Goal: Complete application form

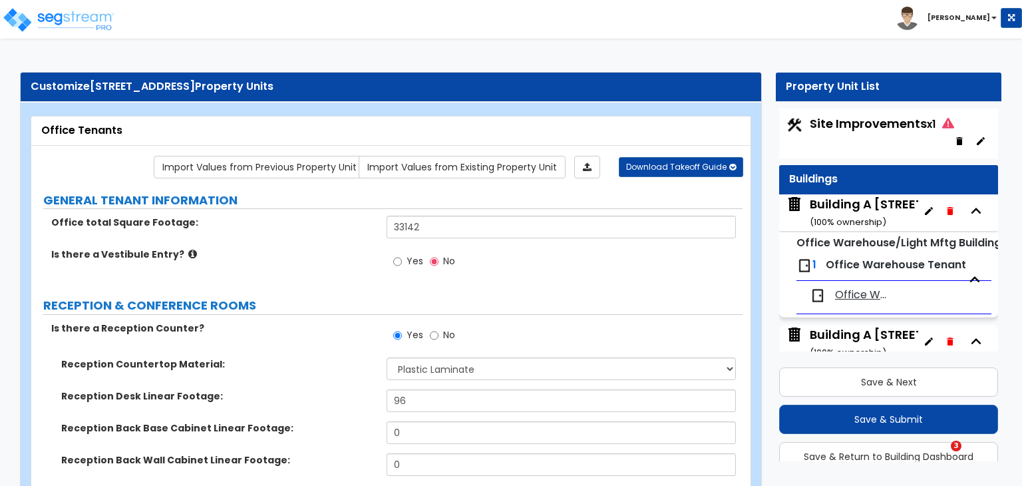
select select "1"
select select "3"
select select "5"
select select "4"
select select "3"
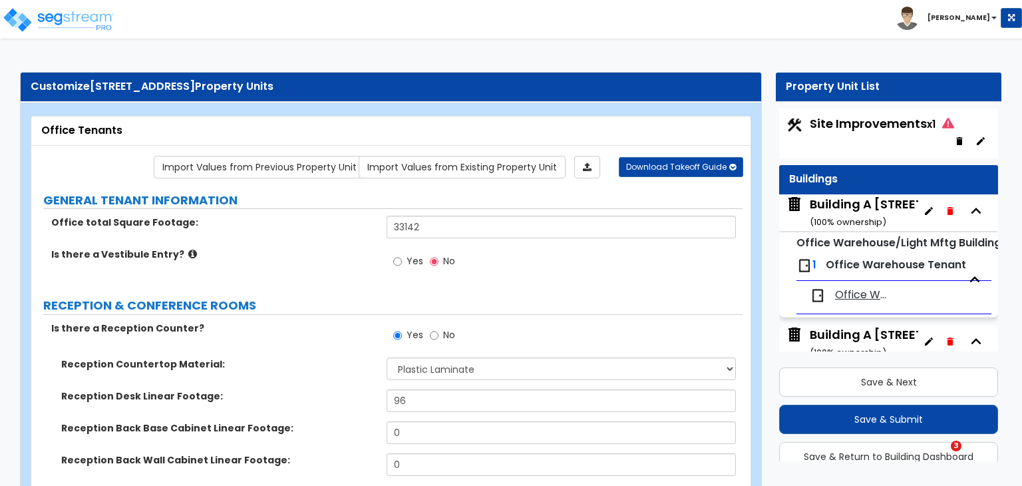
select select "1"
select select "2"
select select "1"
select select "4"
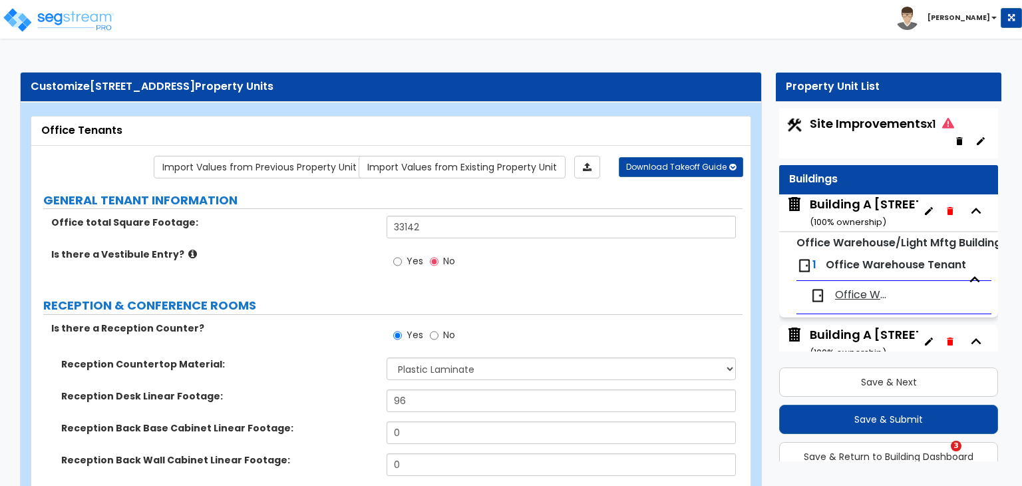
select select "1"
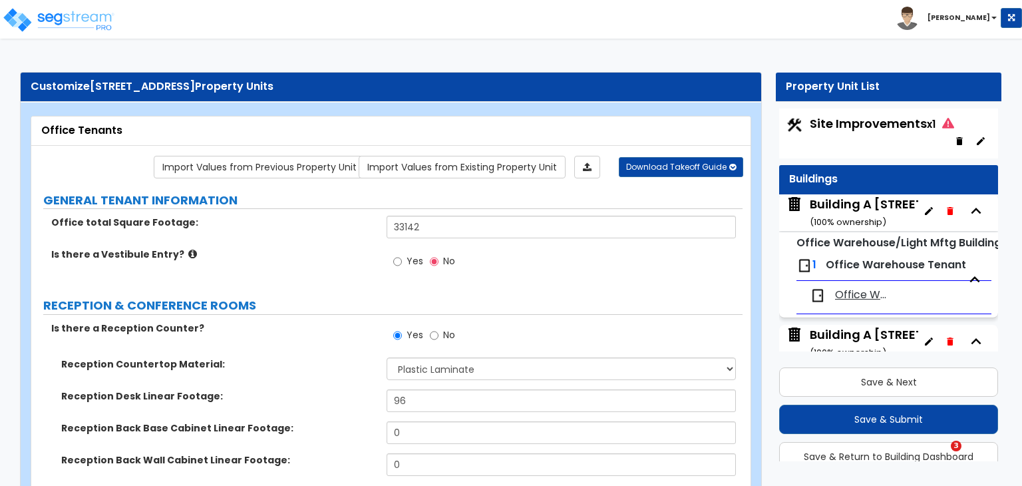
select select "1"
select select "2"
select select "1"
select select "2"
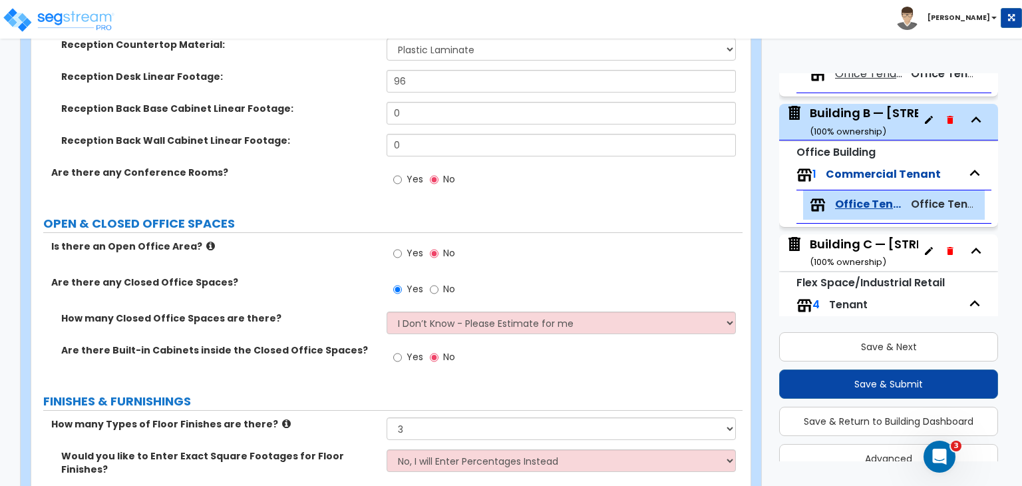
scroll to position [317, 0]
click at [853, 118] on div "Building B — [STREET_ADDRESS] ( 100 % ownership)" at bounding box center [908, 121] width 196 height 34
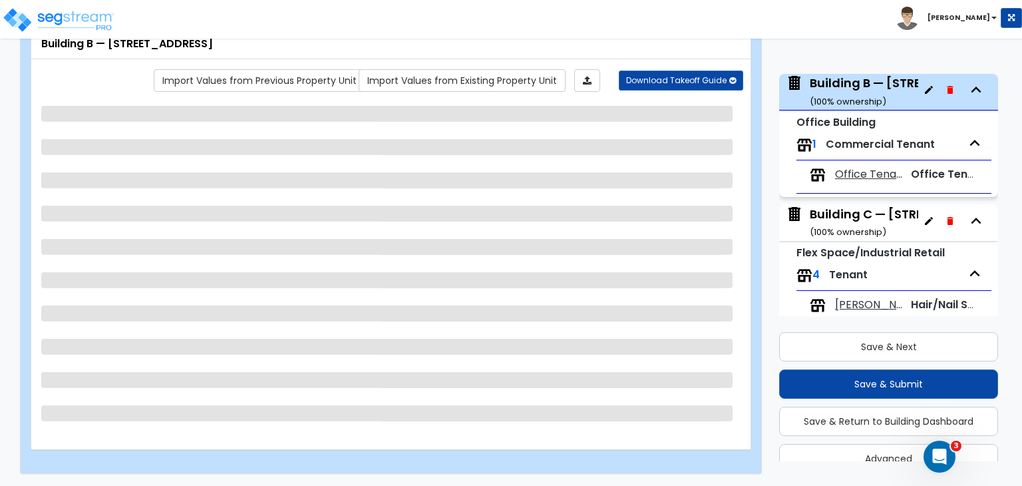
scroll to position [347, 0]
select select "2"
select select "1"
select select "2"
select select "1"
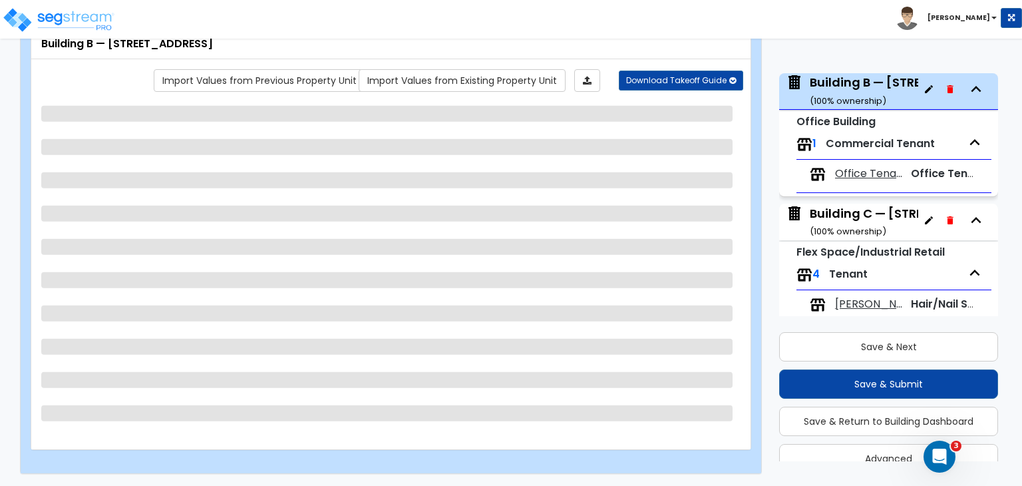
select select "1"
select select "2"
select select "1"
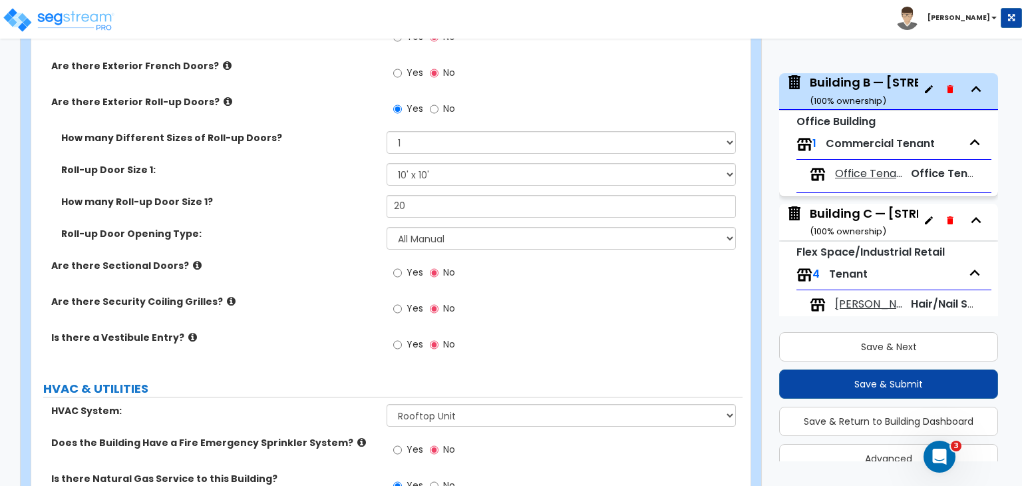
scroll to position [1892, 0]
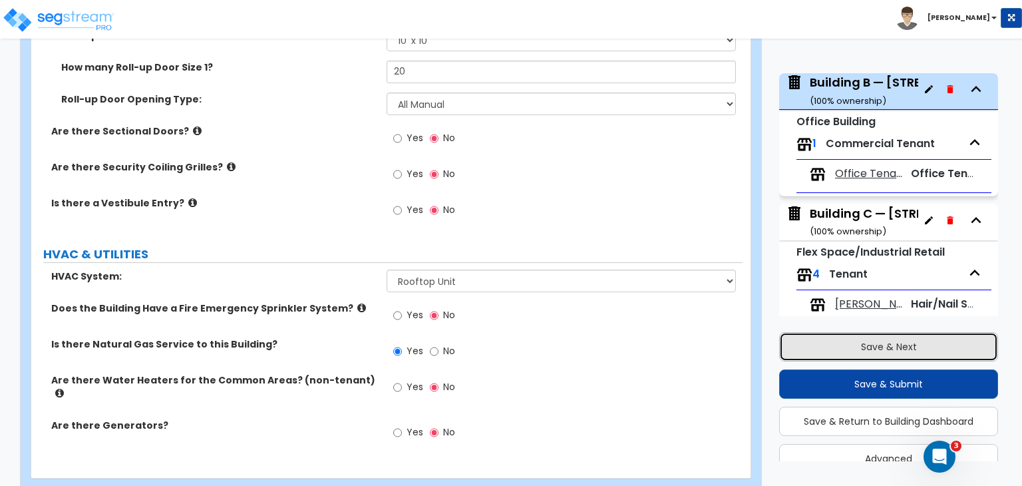
click at [902, 344] on button "Save & Next" at bounding box center [888, 346] width 219 height 29
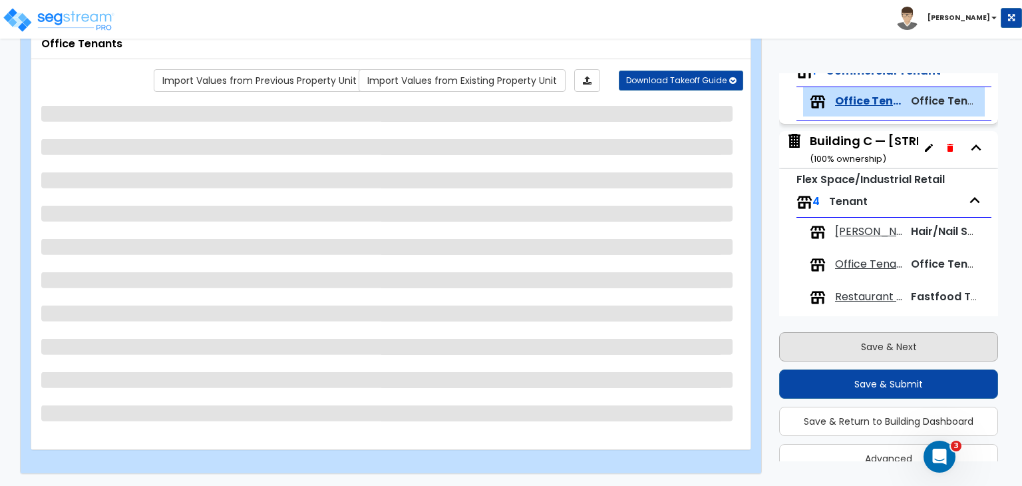
scroll to position [434, 0]
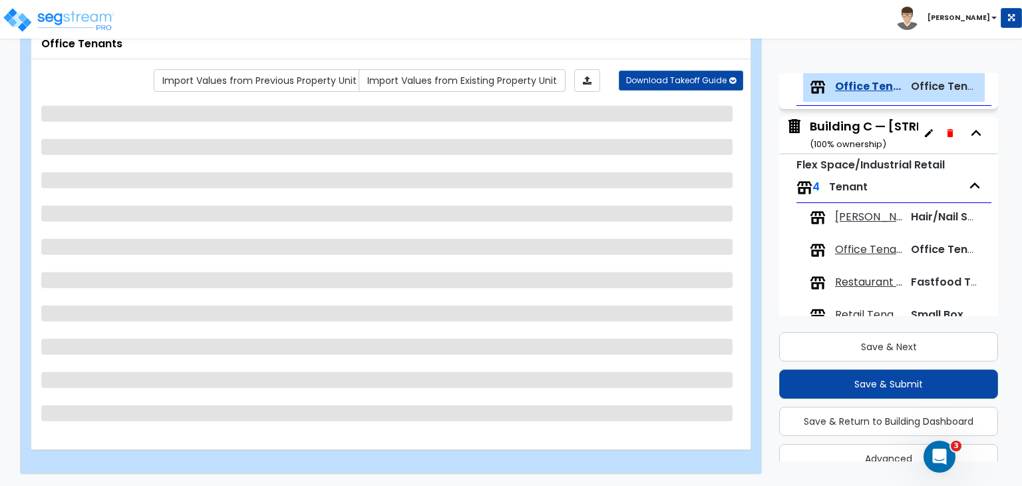
select select "1"
select select "3"
select select "5"
select select "4"
select select "3"
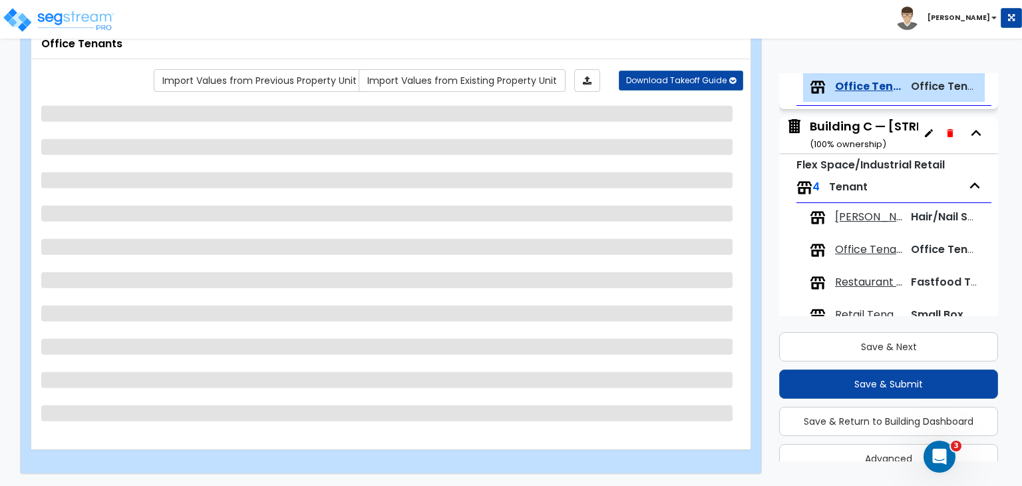
select select "1"
select select "2"
select select "1"
select select "4"
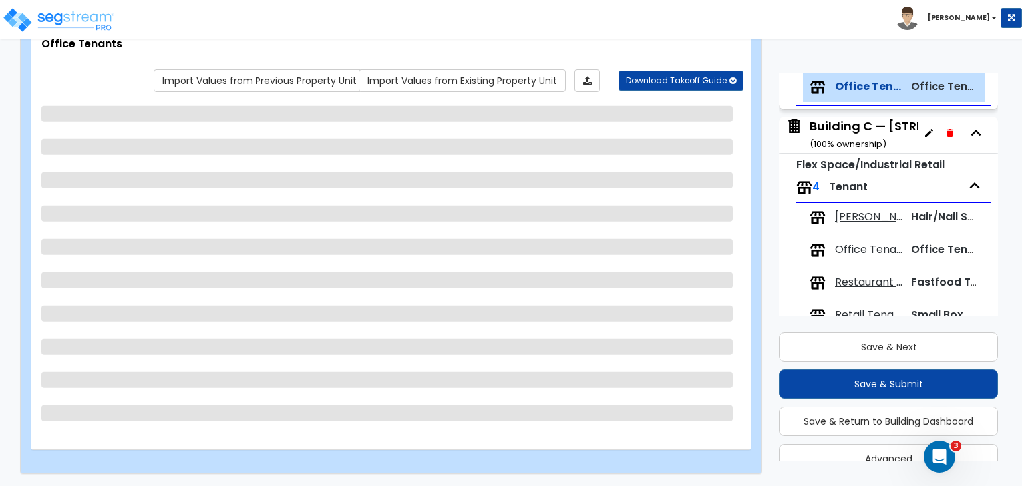
select select "1"
select select "2"
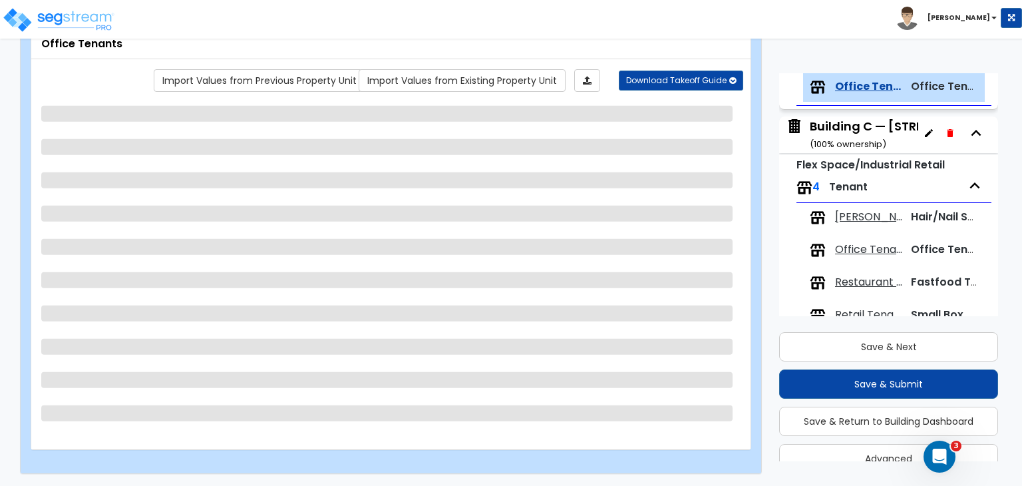
select select "1"
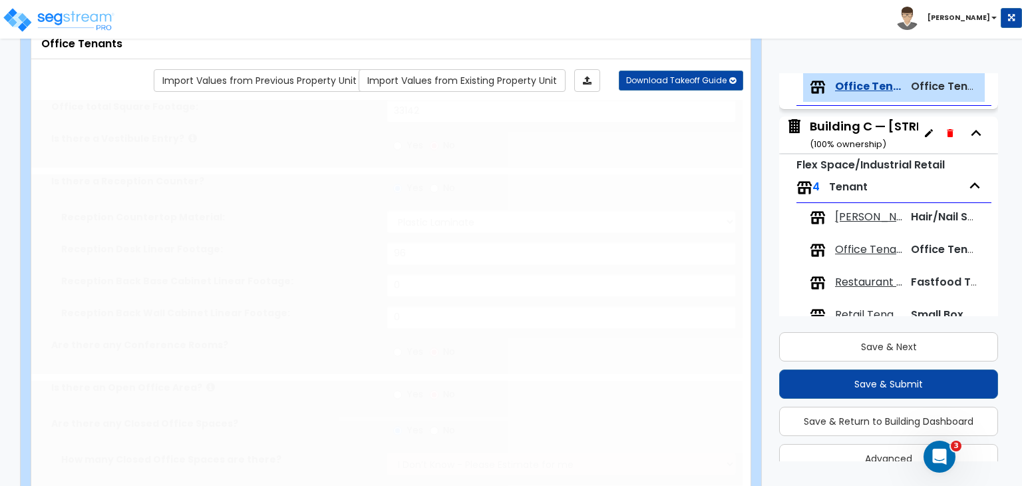
radio input "true"
type input "18"
select select "1"
type input "108"
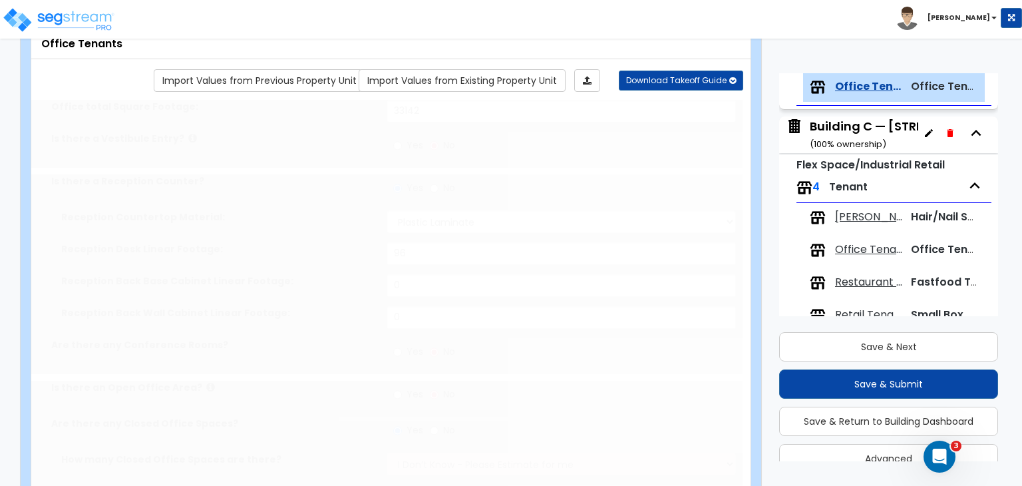
type input "18"
select select "1"
select select "2"
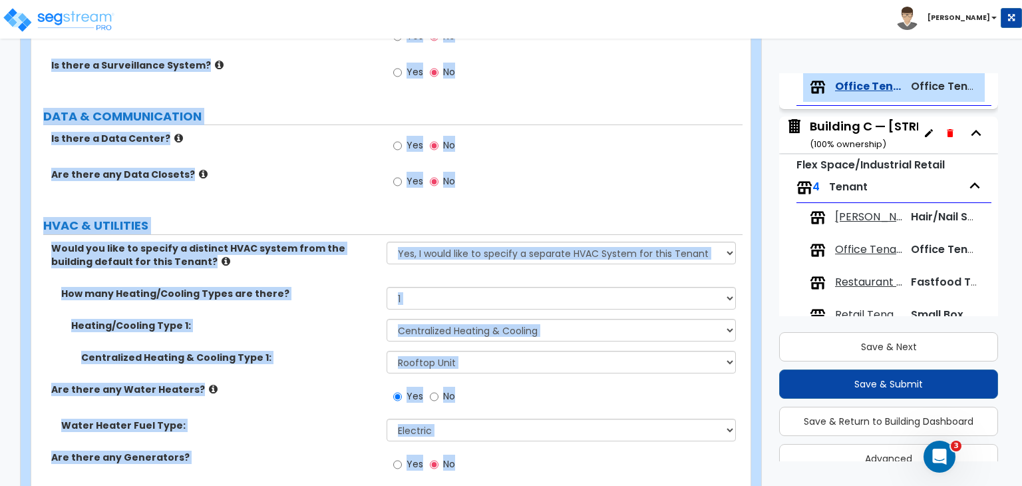
scroll to position [2864, 0]
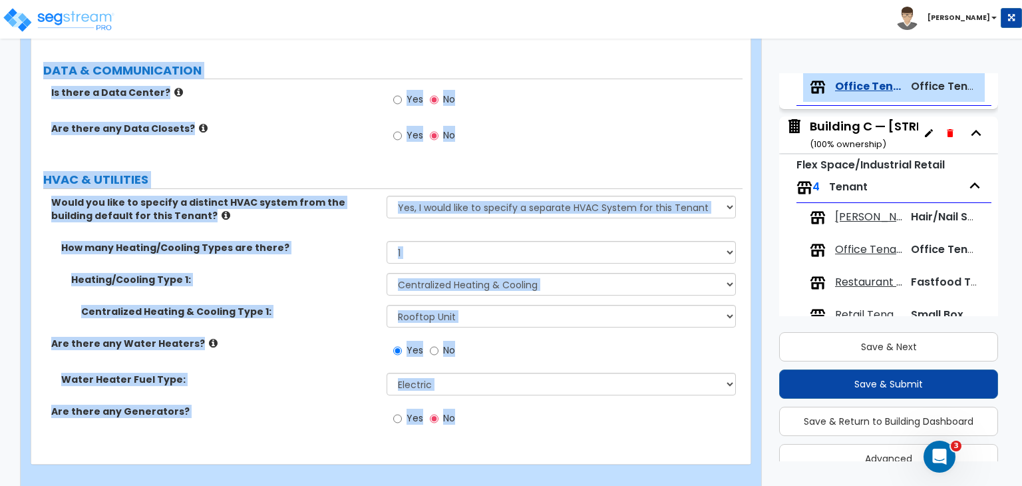
drag, startPoint x: 38, startPoint y: 197, endPoint x: 542, endPoint y: 516, distance: 596.9
copy div "LOREMIP DOLORS AMETCONSECT Adipis elits Doeius Tempori: Ut labor e Doloremag Al…"
click at [697, 122] on div "Yes No" at bounding box center [564, 140] width 355 height 36
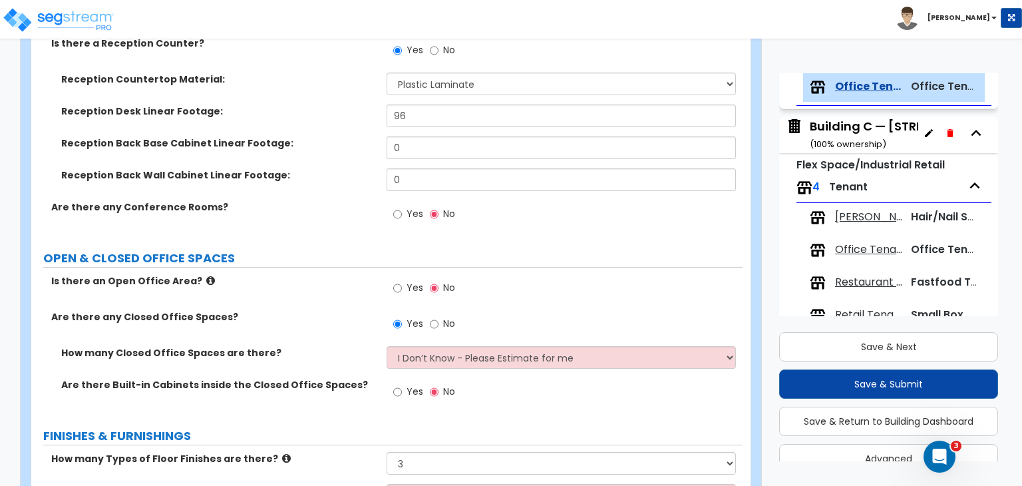
scroll to position [285, 0]
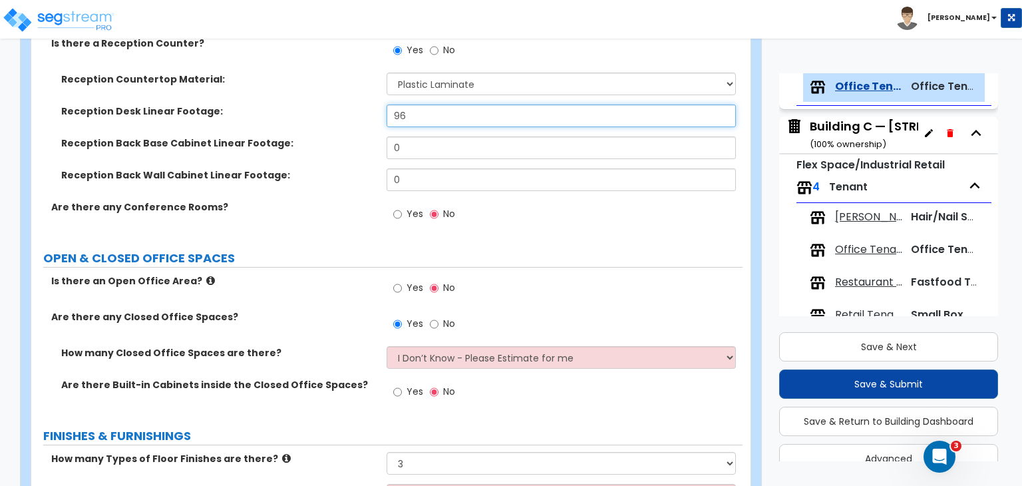
drag, startPoint x: 420, startPoint y: 118, endPoint x: 313, endPoint y: 111, distance: 107.3
click at [313, 111] on div "Reception Desk Linear Footage: 96" at bounding box center [386, 120] width 711 height 32
type input "80"
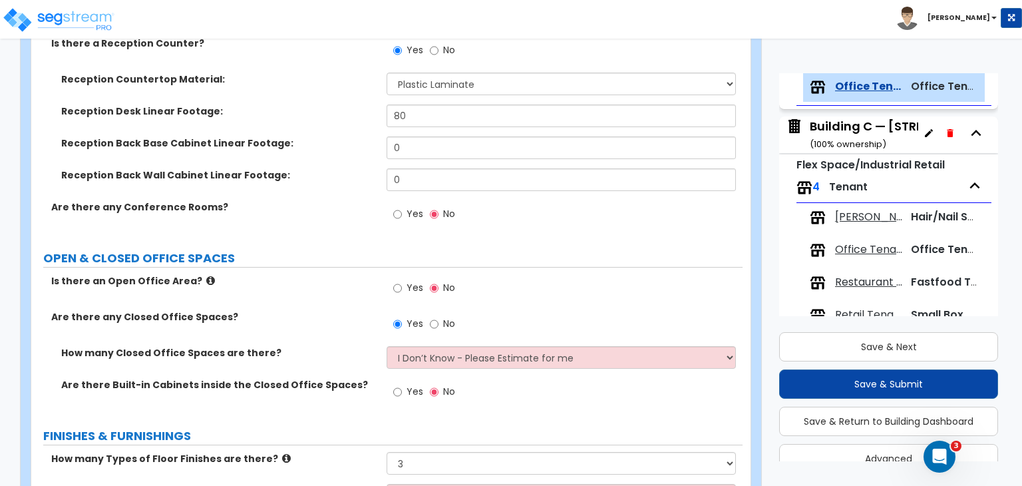
click at [330, 120] on div "Reception Desk Linear Footage: 80" at bounding box center [386, 120] width 711 height 32
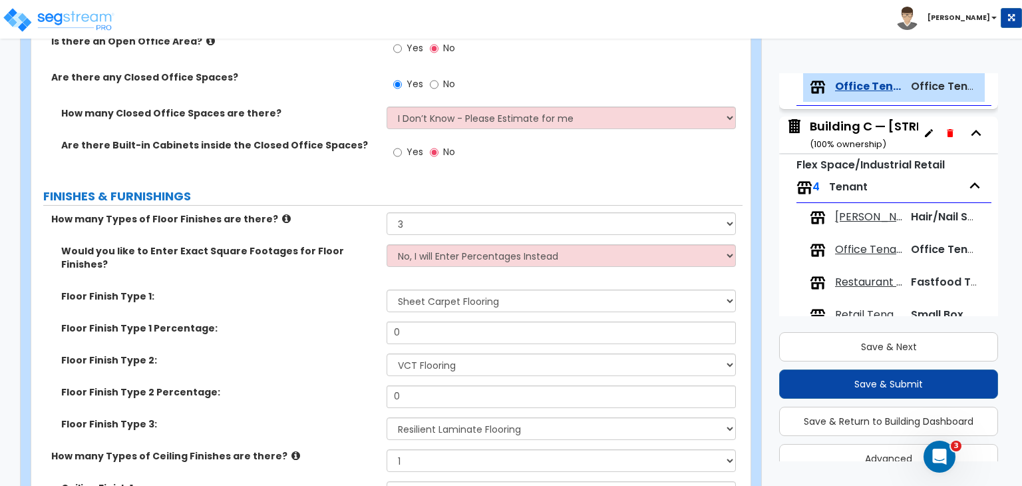
scroll to position [524, 0]
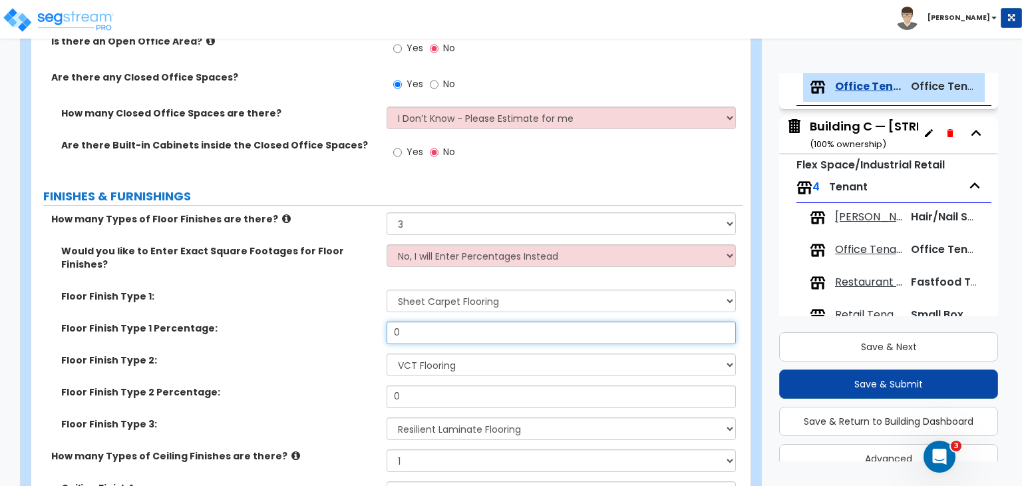
drag, startPoint x: 330, startPoint y: 307, endPoint x: 316, endPoint y: 305, distance: 14.0
click at [316, 321] on div "Floor Finish Type 1 Percentage: 0" at bounding box center [386, 337] width 711 height 32
type input "60"
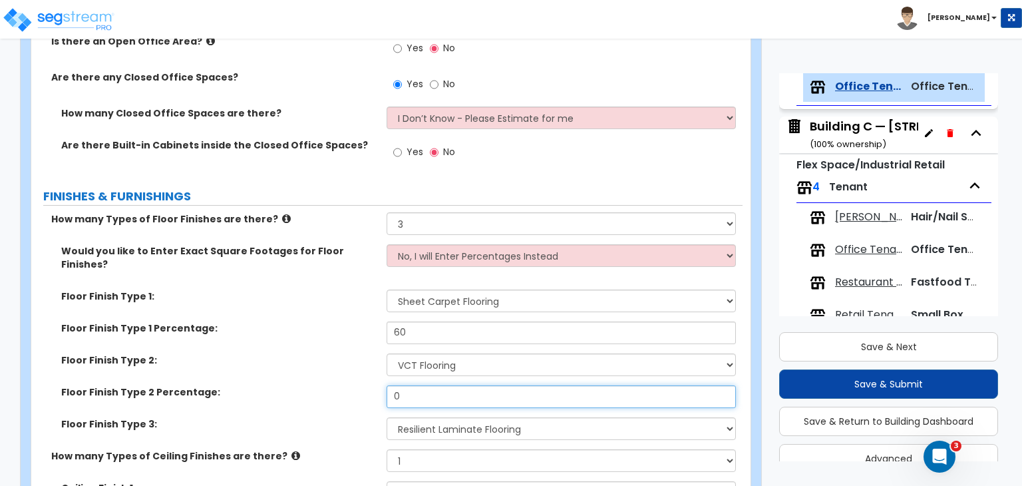
click at [297, 385] on div "Floor Finish Type 2 Percentage: 0" at bounding box center [386, 401] width 711 height 32
type input "30"
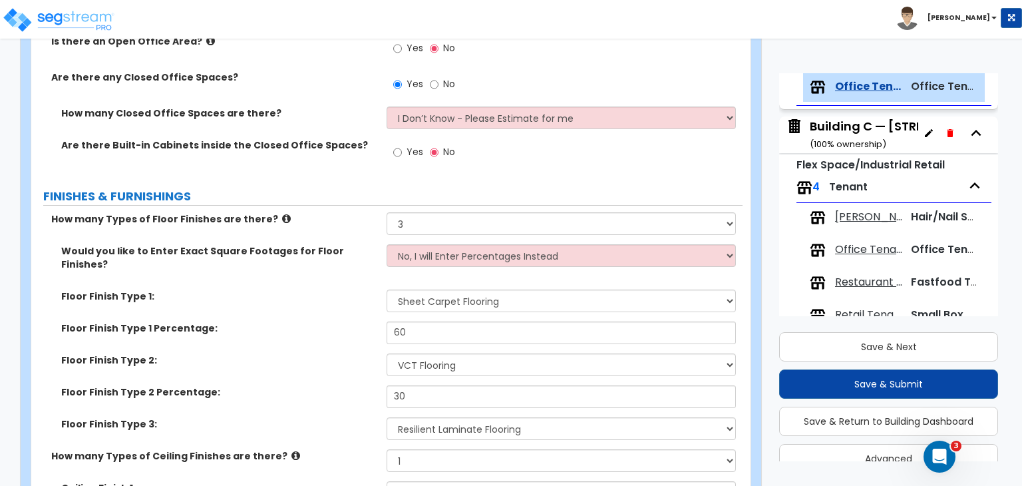
click at [357, 353] on label "Floor Finish Type 2:" at bounding box center [218, 359] width 315 height 13
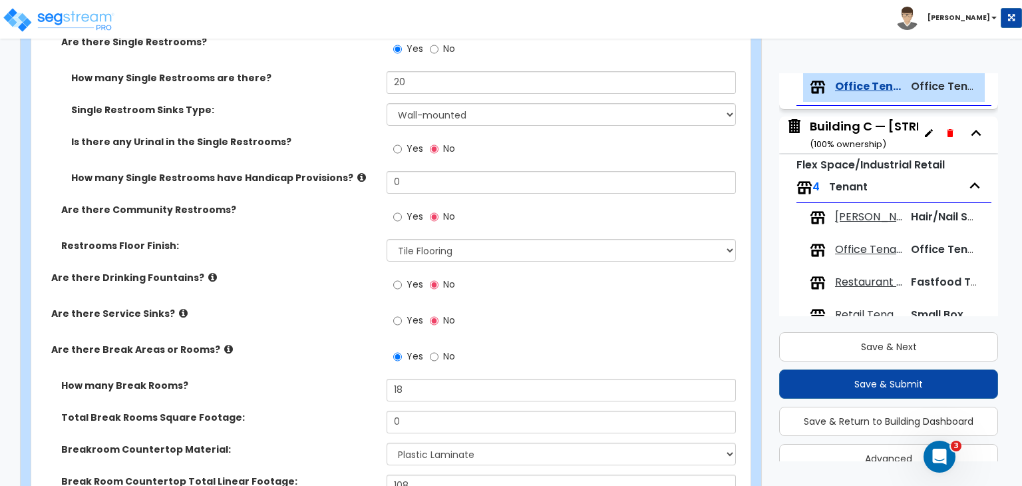
scroll to position [1904, 0]
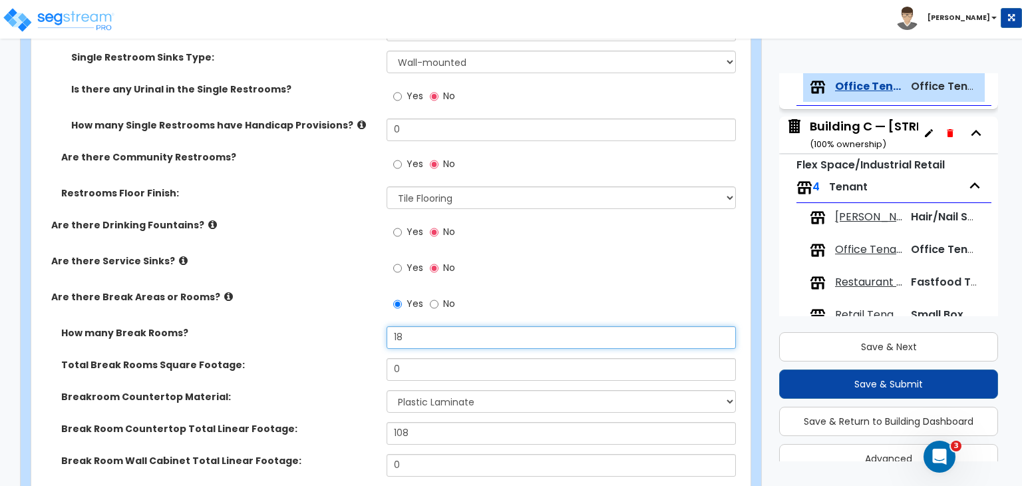
click at [422, 326] on input "18" at bounding box center [561, 337] width 349 height 23
drag, startPoint x: 422, startPoint y: 322, endPoint x: 320, endPoint y: 329, distance: 102.0
click at [320, 329] on div "How many Break Rooms? 18" at bounding box center [386, 342] width 711 height 32
type input "16"
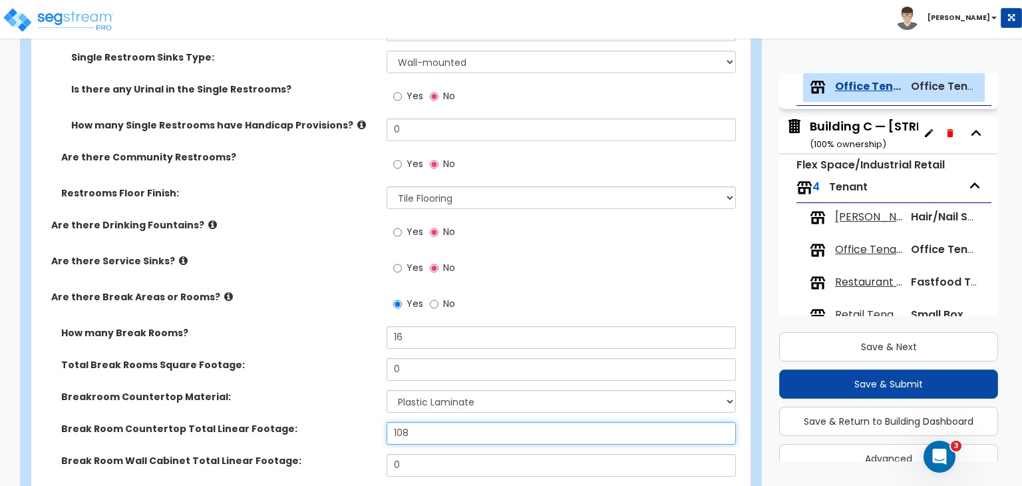
drag, startPoint x: 420, startPoint y: 420, endPoint x: 293, endPoint y: 407, distance: 127.8
click at [293, 422] on div "Break Room Countertop Total Linear Footage: 108" at bounding box center [386, 438] width 711 height 32
type input "128"
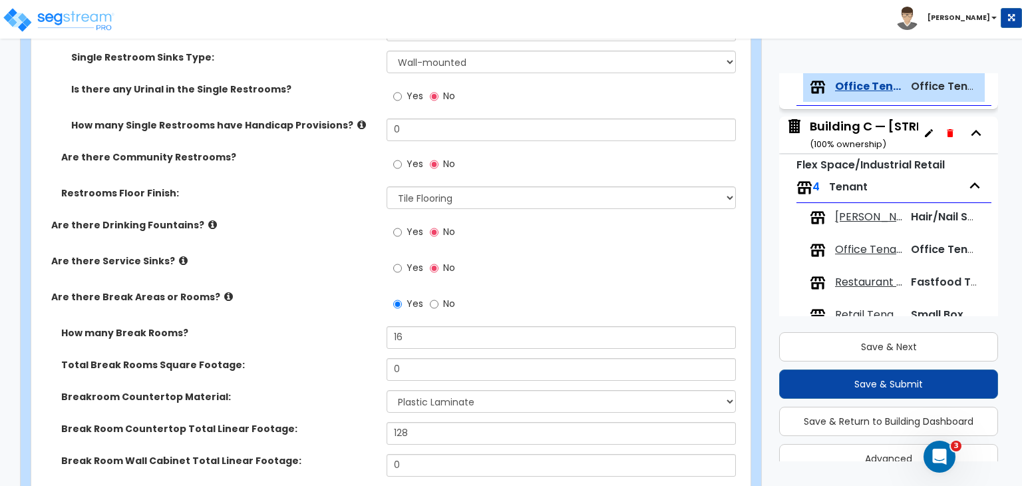
click at [329, 370] on div "Total Break Rooms Square Footage: 0" at bounding box center [386, 374] width 711 height 32
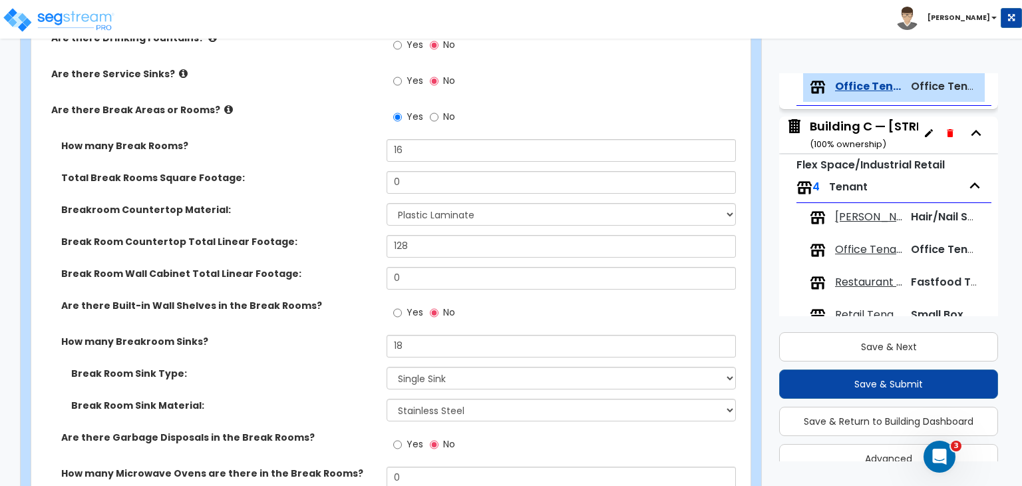
scroll to position [2092, 0]
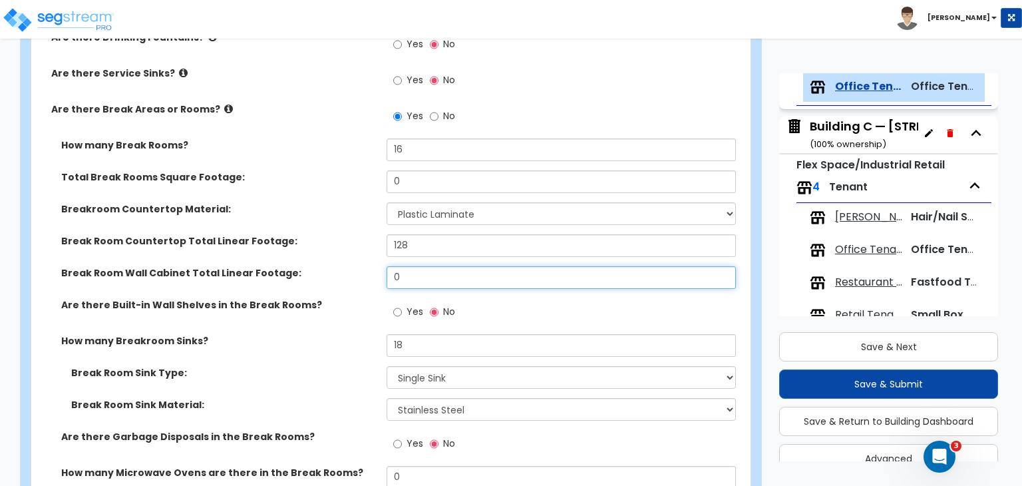
click at [322, 266] on div "Break Room Wall Cabinet Total Linear Footage: 0" at bounding box center [386, 282] width 711 height 32
type input "96"
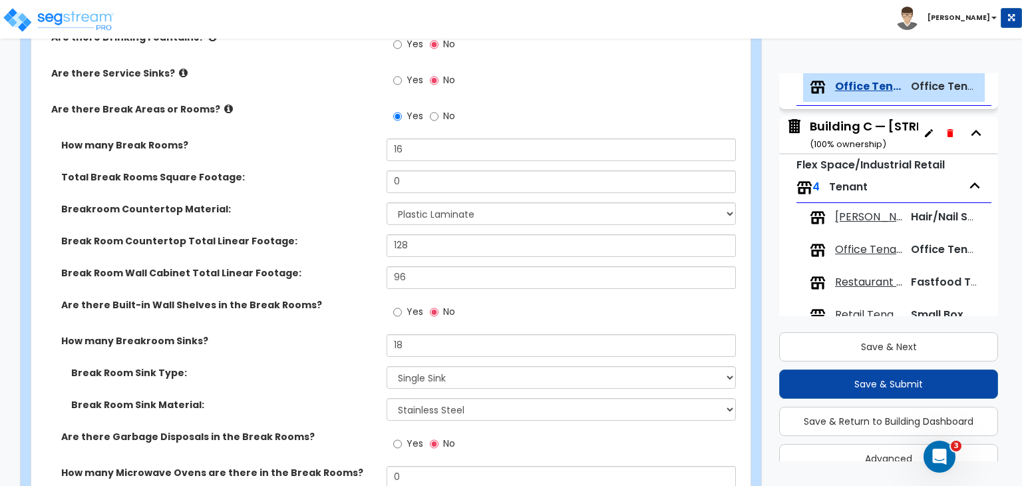
click at [322, 266] on label "Break Room Wall Cabinet Total Linear Footage:" at bounding box center [218, 272] width 315 height 13
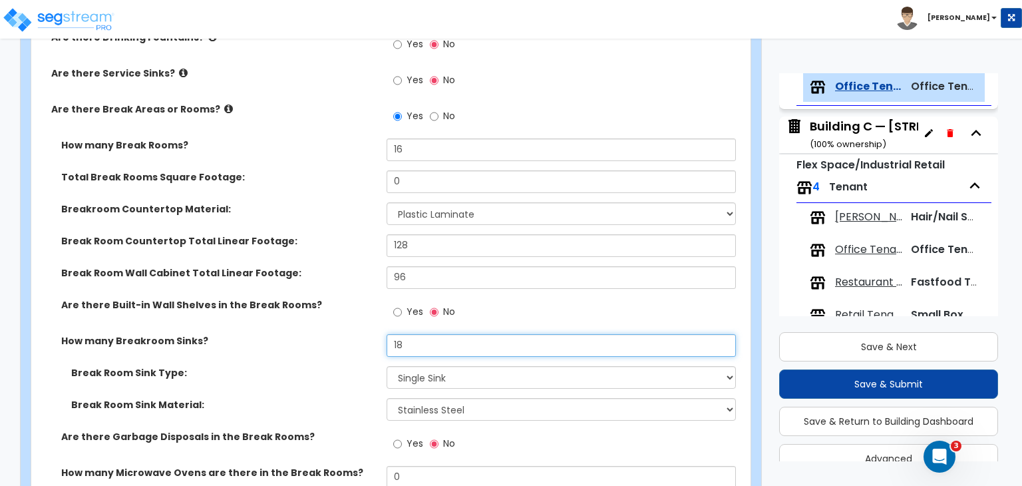
click at [426, 334] on input "18" at bounding box center [561, 345] width 349 height 23
drag, startPoint x: 426, startPoint y: 328, endPoint x: 356, endPoint y: 324, distance: 70.0
click at [356, 334] on div "How many Breakroom Sinks? 18" at bounding box center [386, 350] width 711 height 32
type input "16"
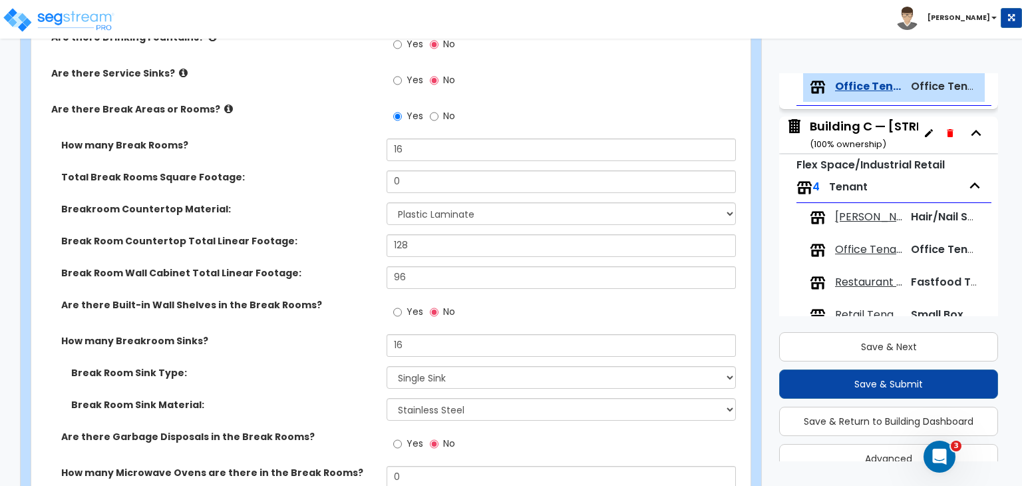
click at [356, 334] on label "How many Breakroom Sinks?" at bounding box center [218, 340] width 315 height 13
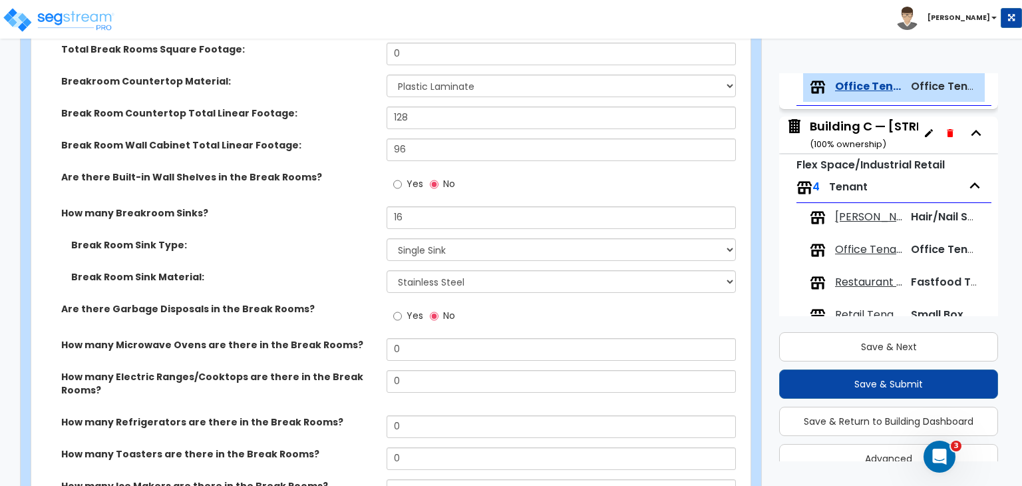
scroll to position [2224, 0]
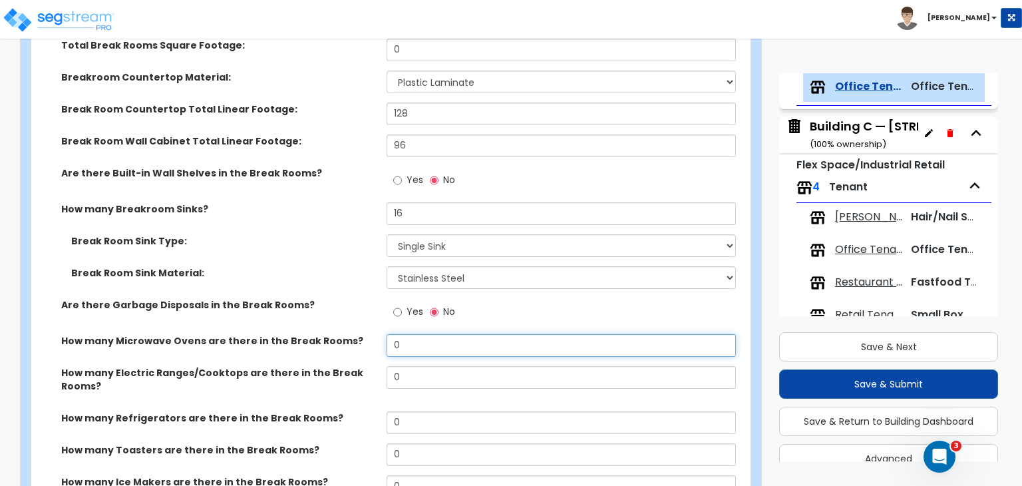
drag, startPoint x: 413, startPoint y: 329, endPoint x: 257, endPoint y: 331, distance: 156.4
click at [257, 334] on div "How many Microwave Ovens are there in the Break Rooms? 0" at bounding box center [386, 350] width 711 height 32
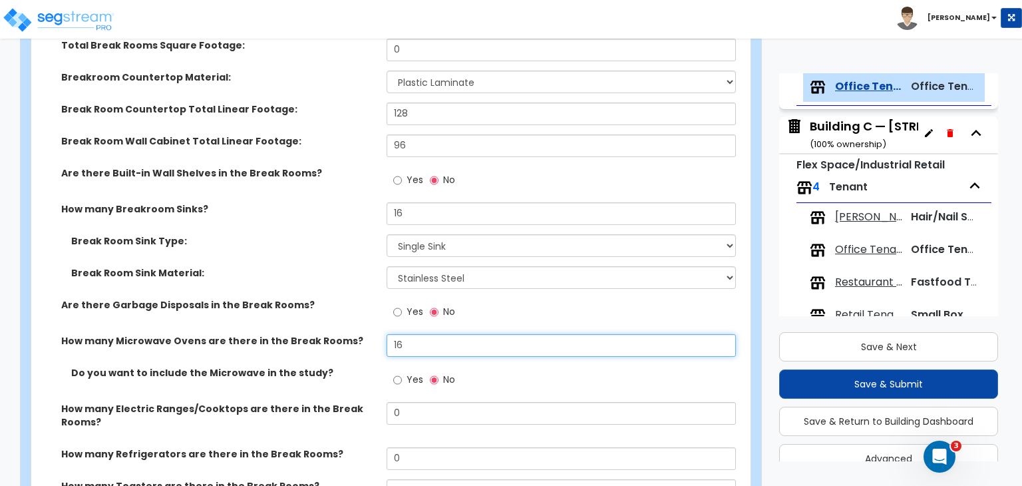
scroll to position [2263, 0]
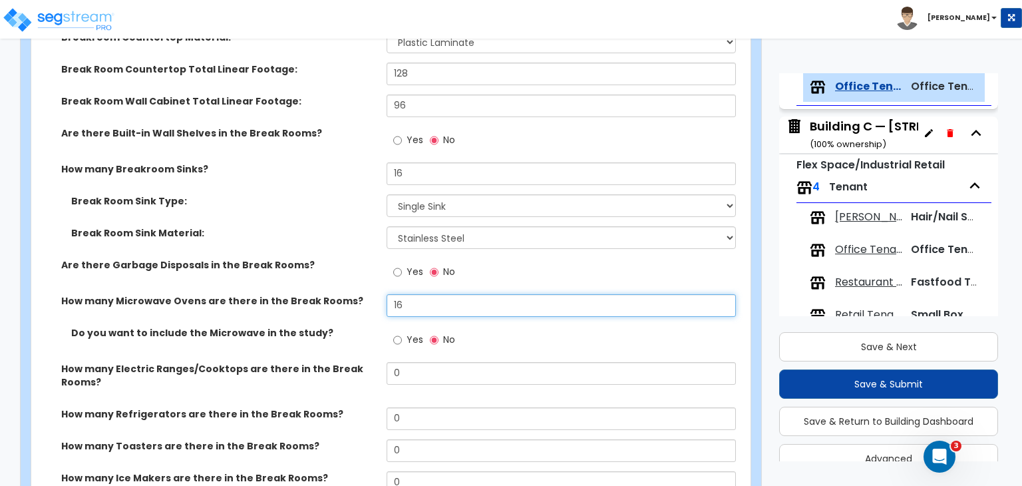
type input "16"
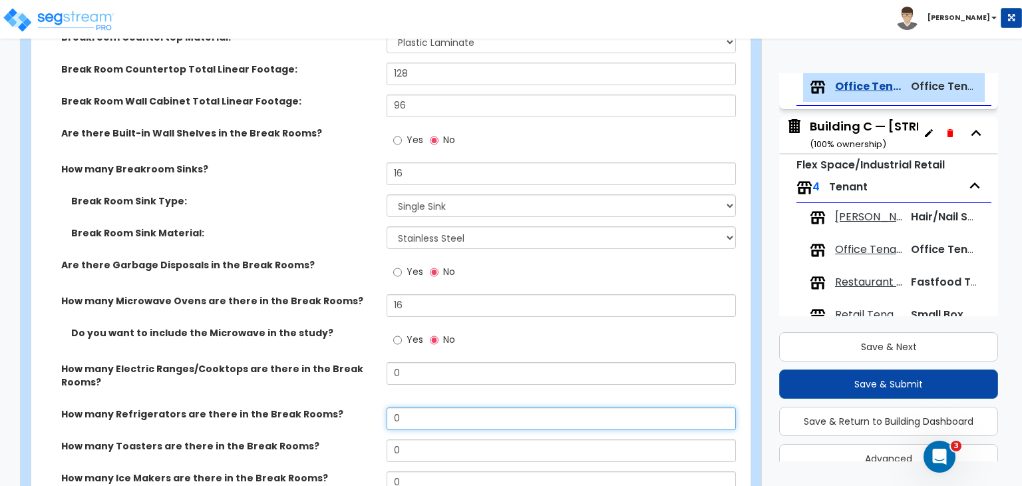
drag, startPoint x: 413, startPoint y: 407, endPoint x: 351, endPoint y: 416, distance: 62.6
click at [351, 416] on div "How many Refrigerators are there in the Break Rooms? 0" at bounding box center [386, 423] width 711 height 32
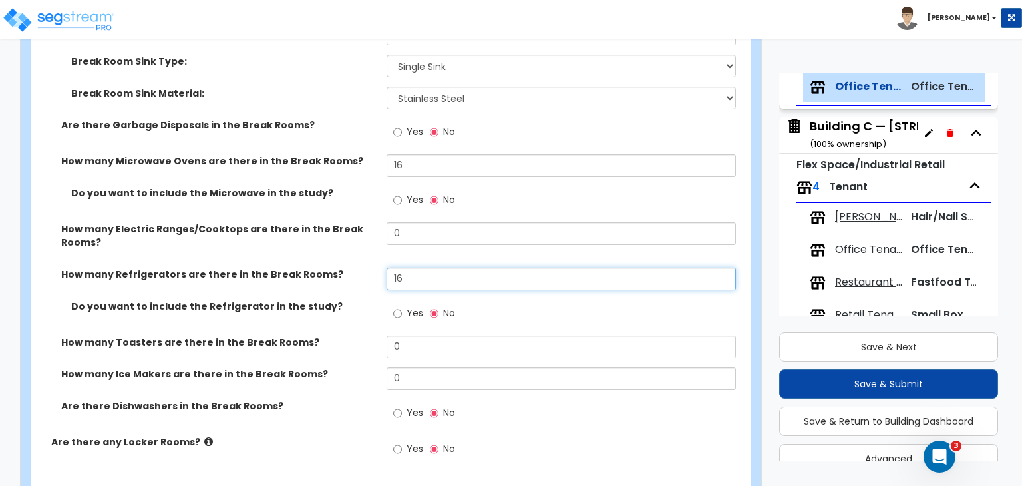
type input "16"
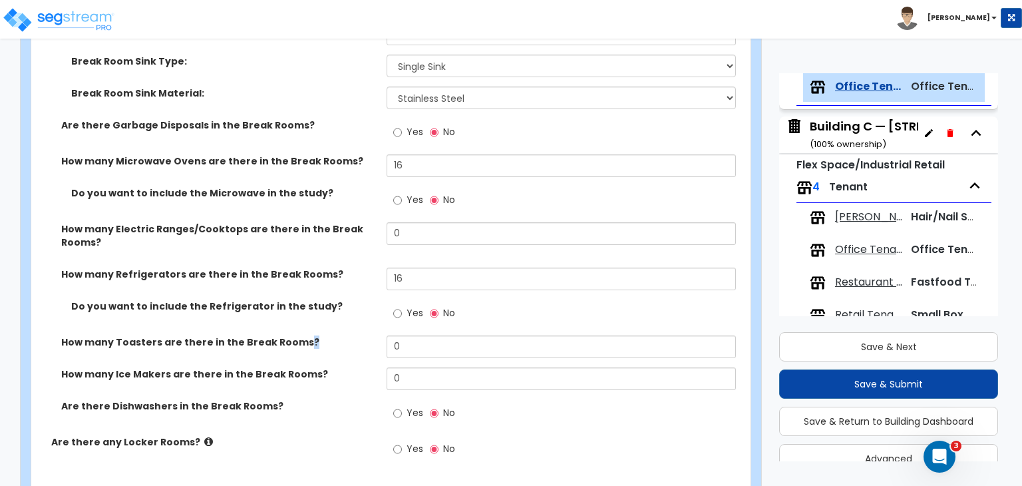
drag, startPoint x: 322, startPoint y: 320, endPoint x: 293, endPoint y: 321, distance: 29.3
click at [293, 335] on label "How many Toasters are there in the Break Rooms?" at bounding box center [218, 341] width 315 height 13
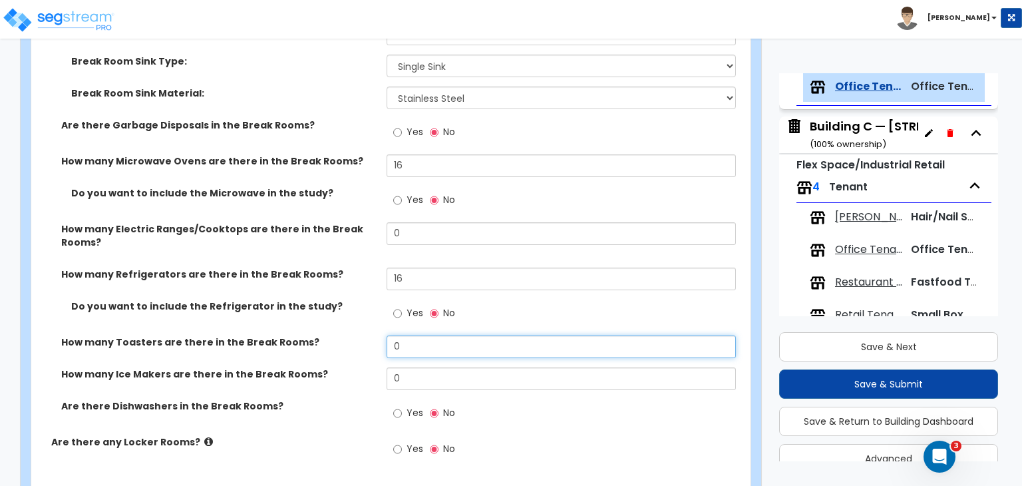
drag, startPoint x: 343, startPoint y: 333, endPoint x: 307, endPoint y: 327, distance: 36.4
click at [307, 335] on div "How many Toasters are there in the Break Rooms? 0" at bounding box center [386, 351] width 711 height 32
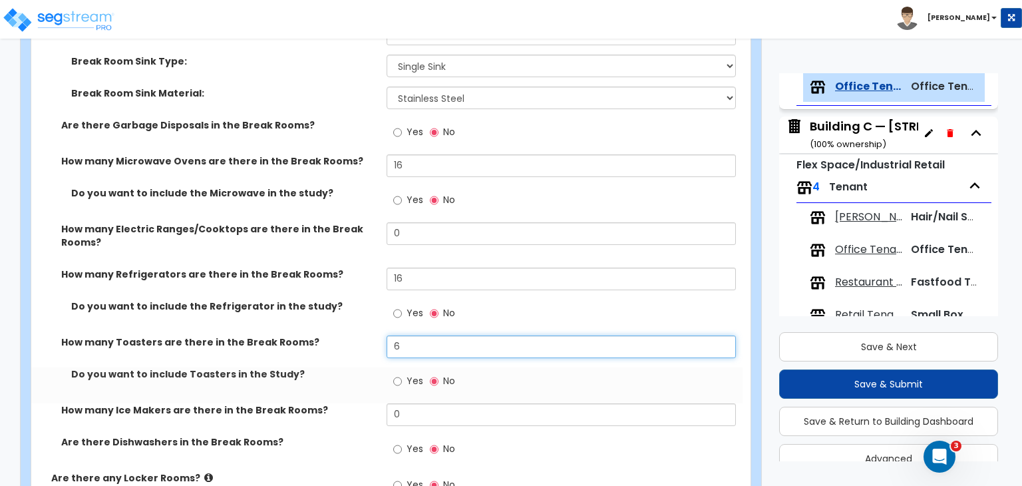
type input "6"
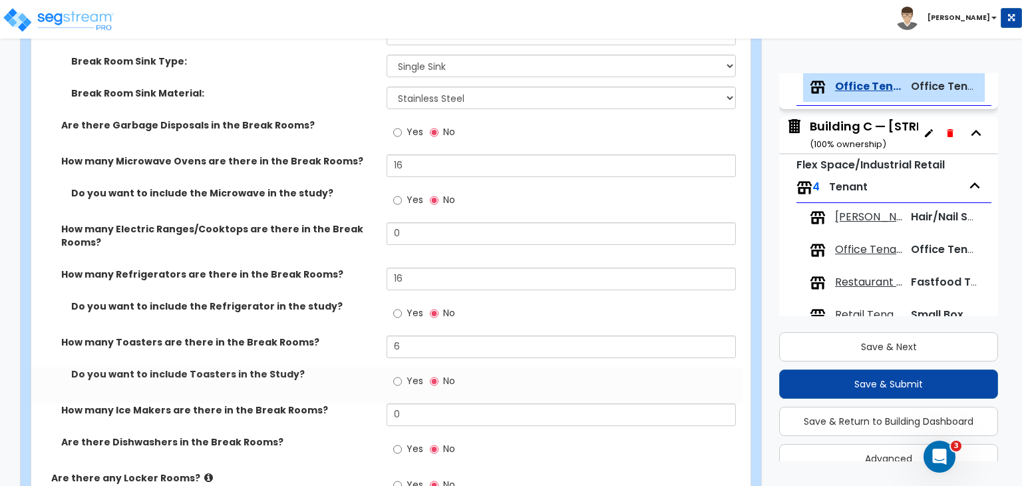
click at [335, 311] on div "Do you want to include the Refrigerator in the study? Yes No" at bounding box center [386, 317] width 711 height 36
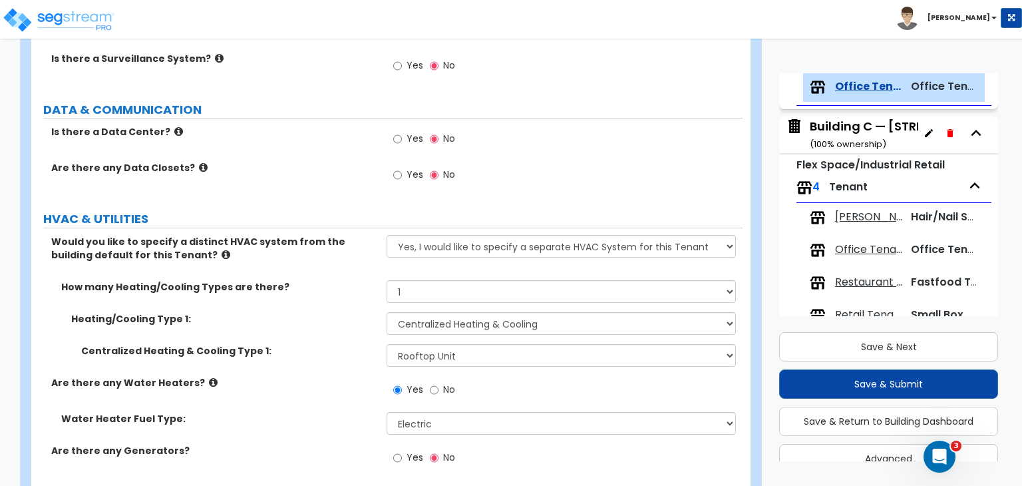
scroll to position [2972, 0]
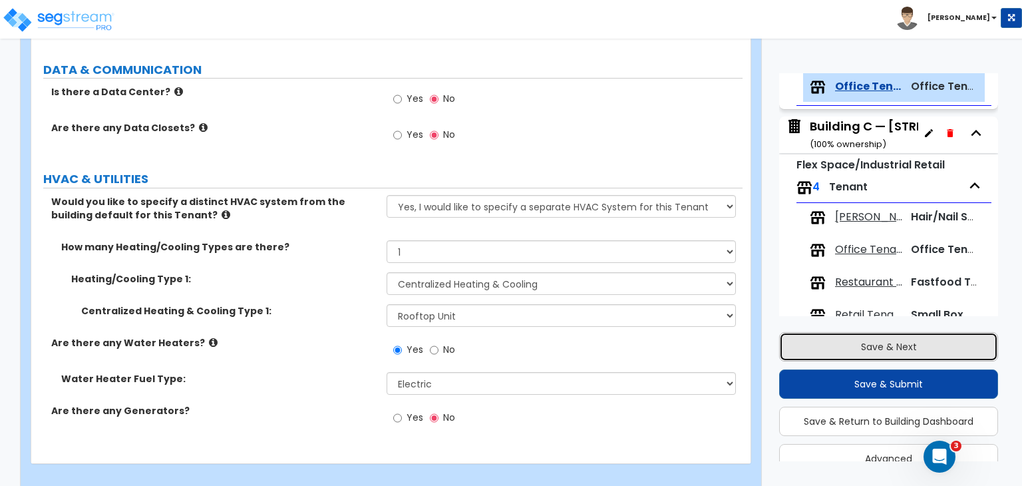
click at [878, 347] on button "Save & Next" at bounding box center [888, 346] width 219 height 29
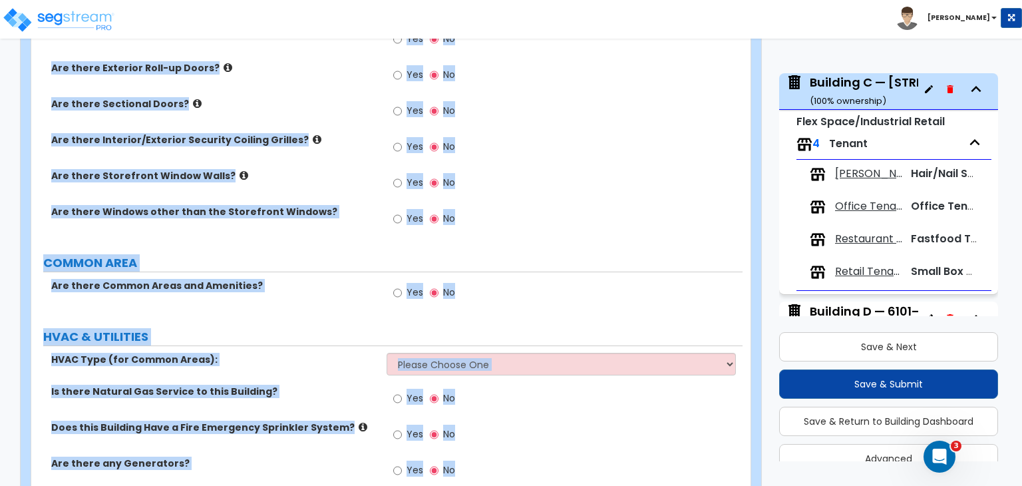
scroll to position [989, 0]
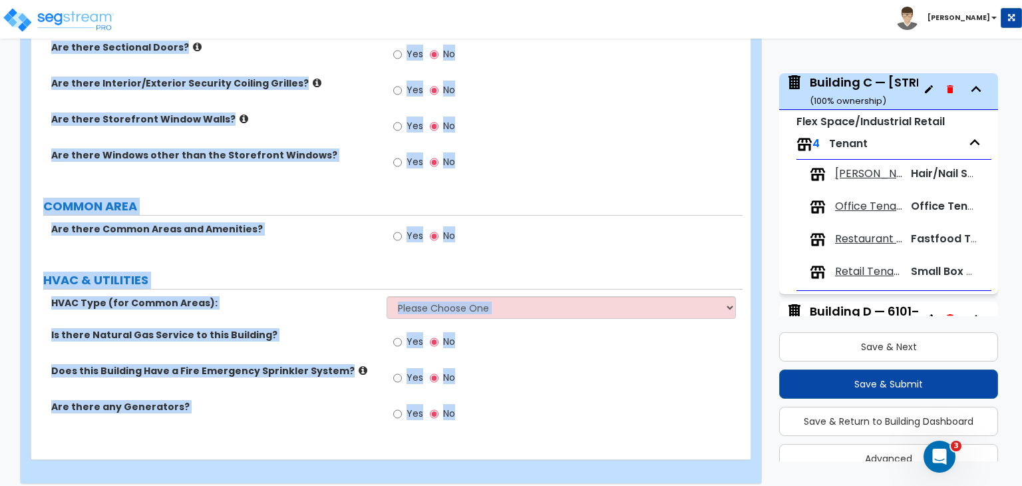
drag, startPoint x: 40, startPoint y: 126, endPoint x: 564, endPoint y: 516, distance: 653.2
copy div "Is there a Porte Cochere? Yes No GENERAL BUILDING DETAILS Building Footprint Sq…"
